Goal: Transaction & Acquisition: Obtain resource

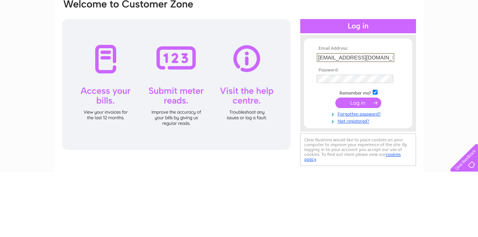
type input "Nav197707@sky.com"
click at [363, 173] on td at bounding box center [358, 168] width 87 height 14
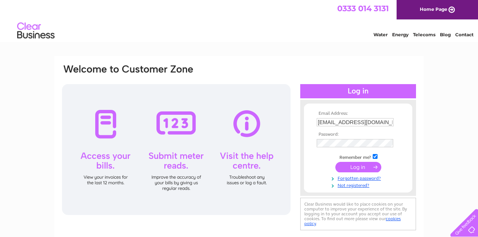
click at [361, 172] on input "submit" at bounding box center [359, 167] width 46 height 10
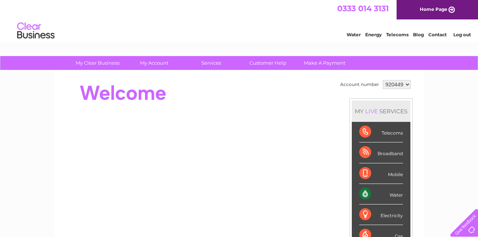
click at [156, 62] on link "My Account" at bounding box center [155, 63] width 62 height 14
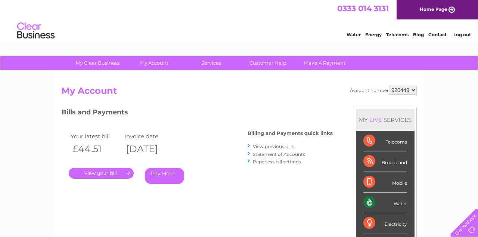
click at [117, 174] on link "." at bounding box center [101, 173] width 65 height 11
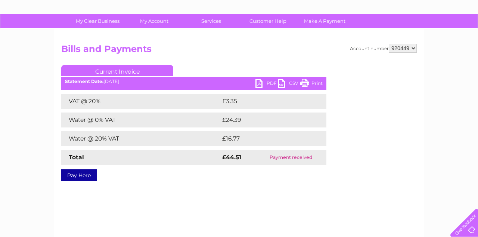
scroll to position [42, 0]
click at [268, 84] on link "PDF" at bounding box center [267, 84] width 22 height 11
